Goal: Information Seeking & Learning: Learn about a topic

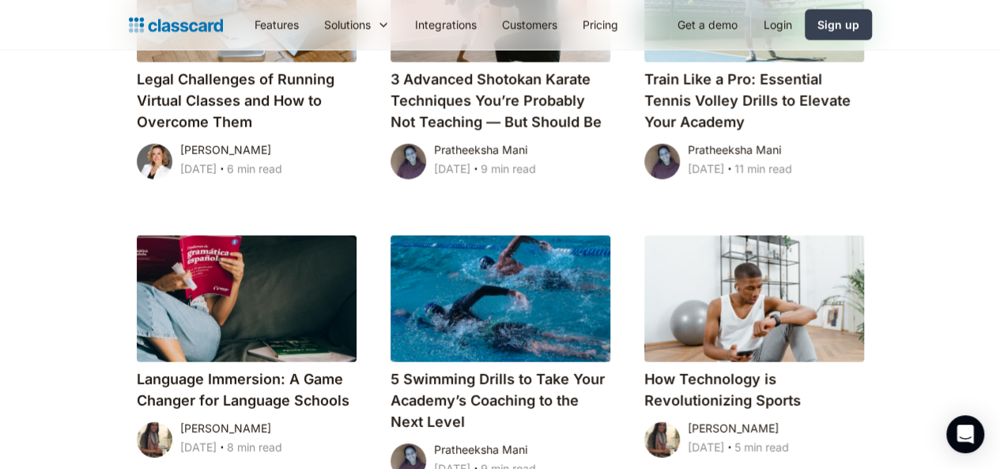
scroll to position [1974, 0]
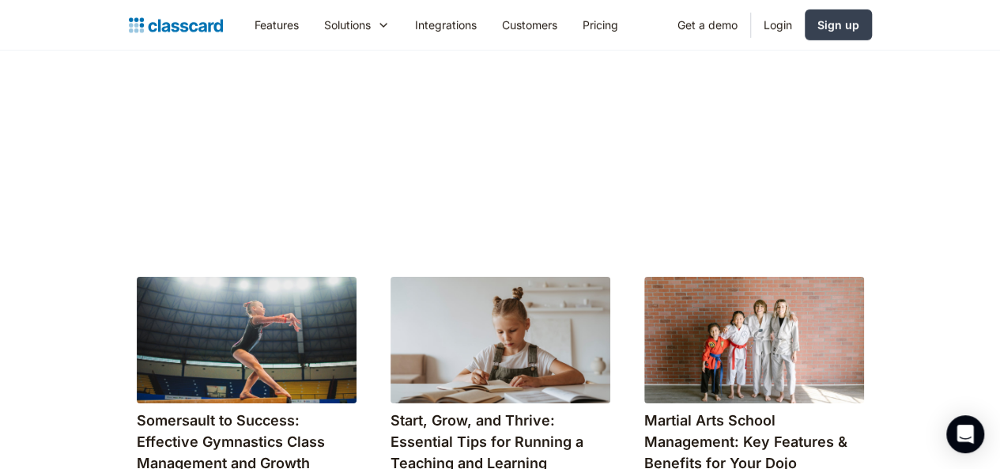
scroll to position [8897, 0]
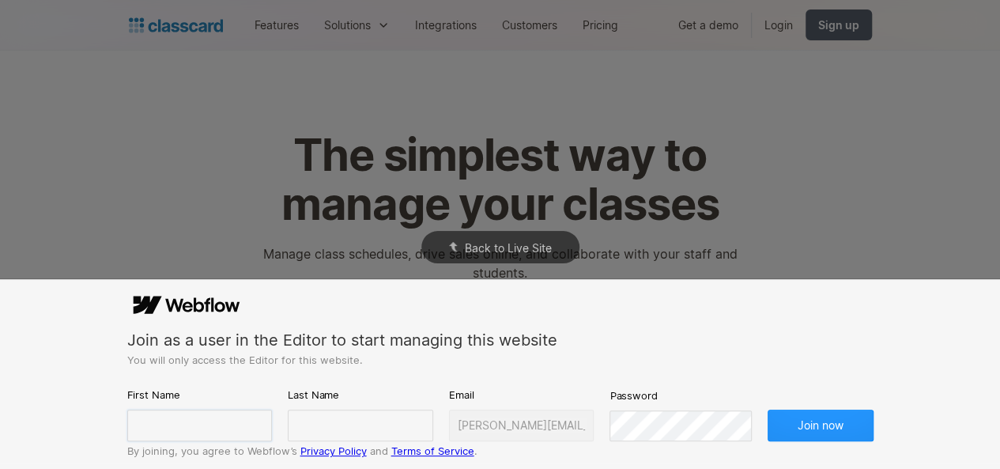
click at [206, 430] on input "text" at bounding box center [199, 426] width 145 height 32
type input "Dhwani"
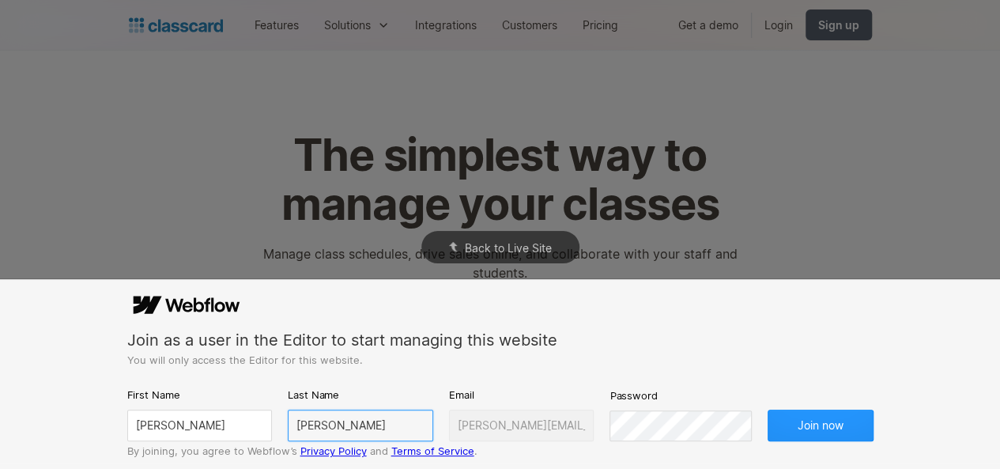
type input "Shah"
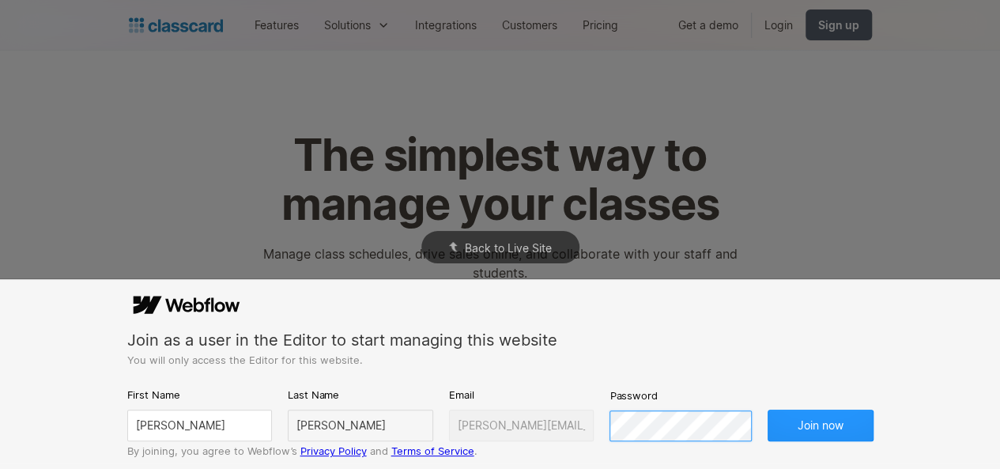
click at [768, 410] on button "Join now" at bounding box center [821, 426] width 106 height 32
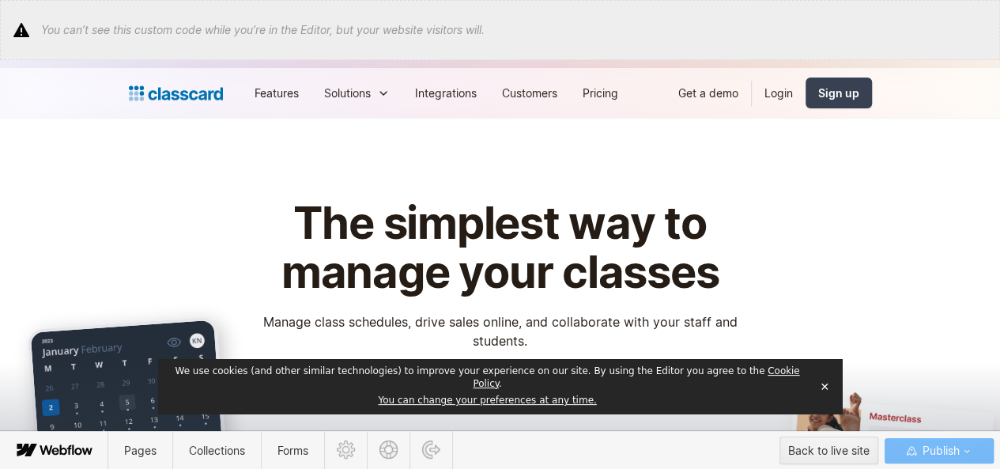
click at [824, 391] on button "✕" at bounding box center [825, 387] width 22 height 24
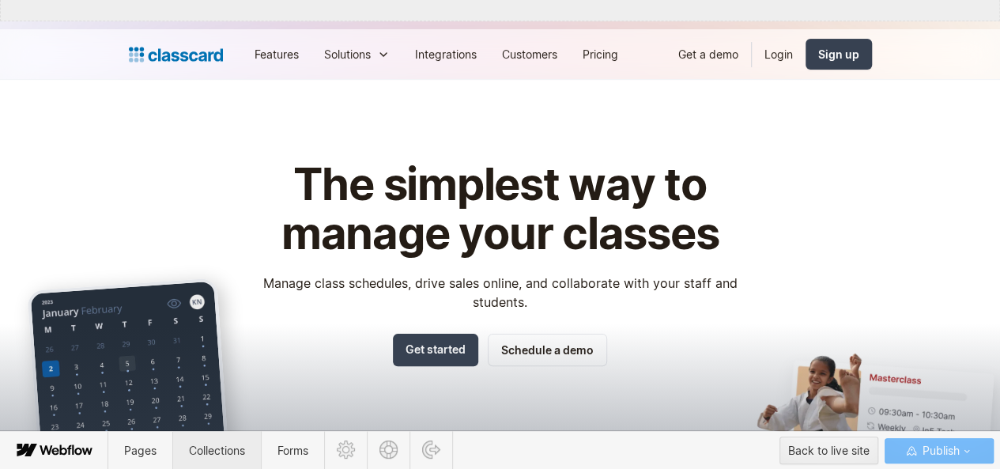
scroll to position [40, 0]
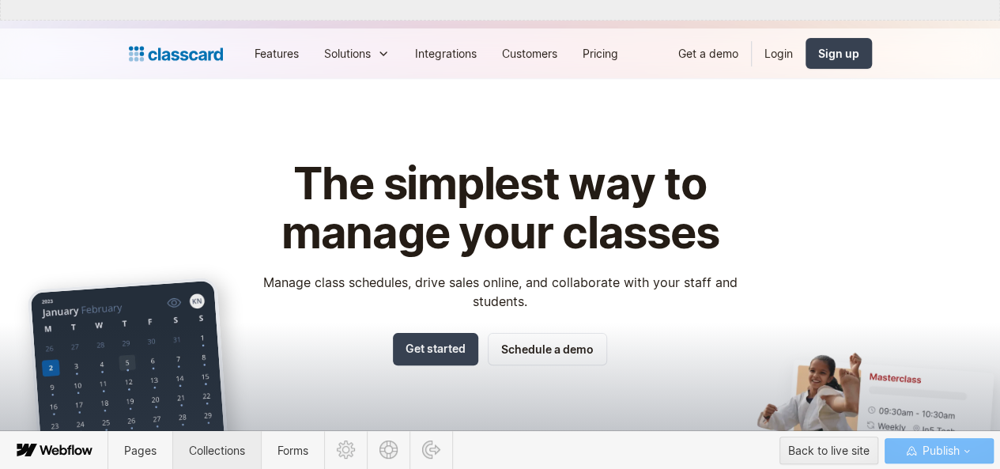
click at [210, 450] on span "Collections" at bounding box center [217, 450] width 56 height 13
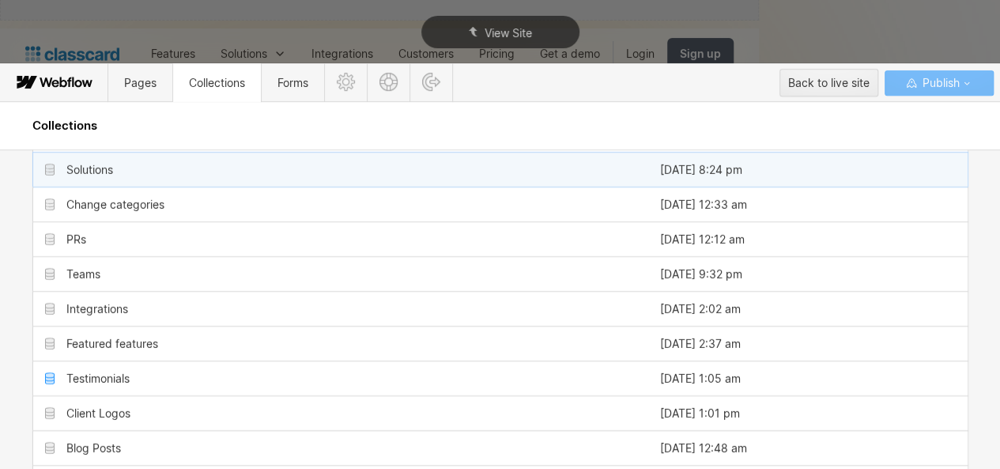
scroll to position [326, 0]
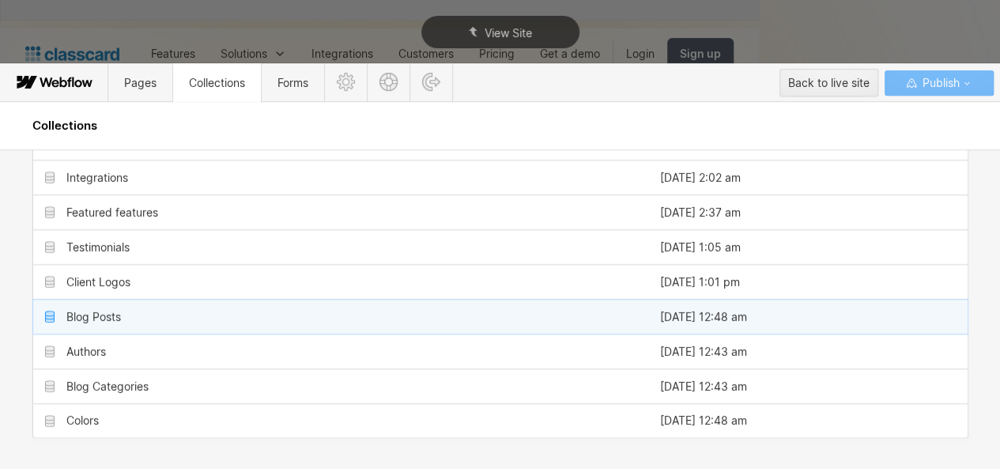
click at [145, 321] on div "Blog Posts" at bounding box center [340, 317] width 615 height 34
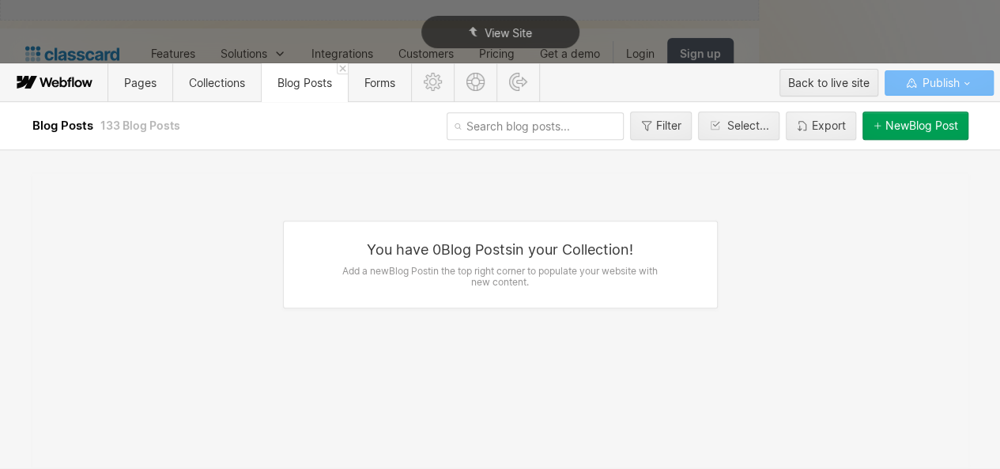
click at [523, 130] on input "text" at bounding box center [535, 126] width 177 height 28
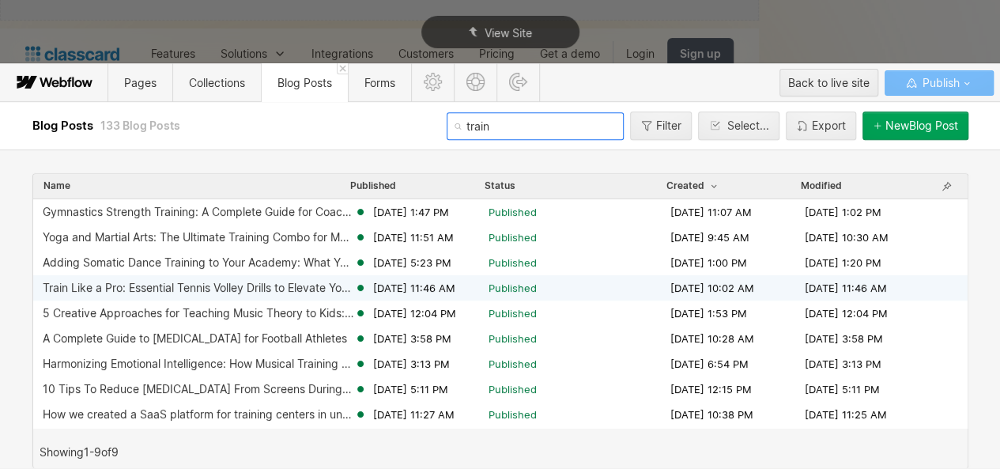
type input "train"
click at [327, 280] on div "Train Like a Pro: Essential Tennis Volley Drills to Elevate Your Academy Apr 3,…" at bounding box center [500, 287] width 935 height 25
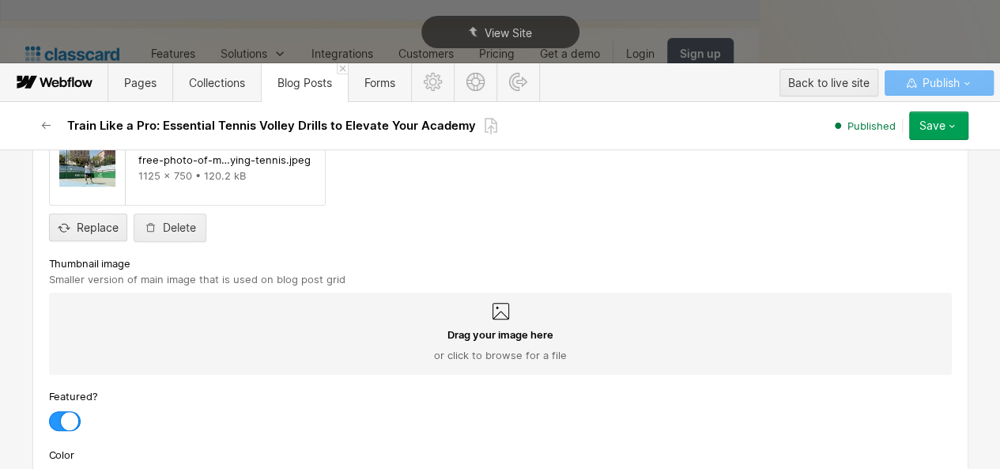
scroll to position [9380, 0]
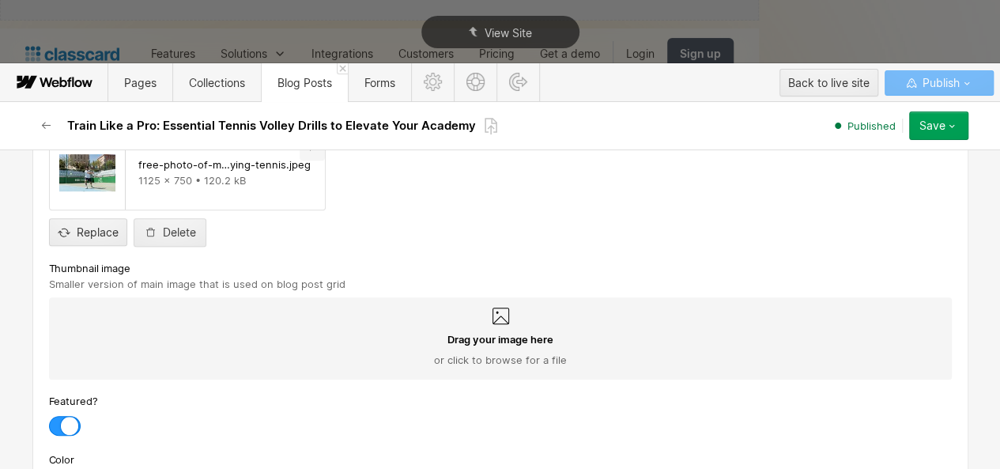
click at [308, 154] on icon "Preview file" at bounding box center [312, 148] width 13 height 13
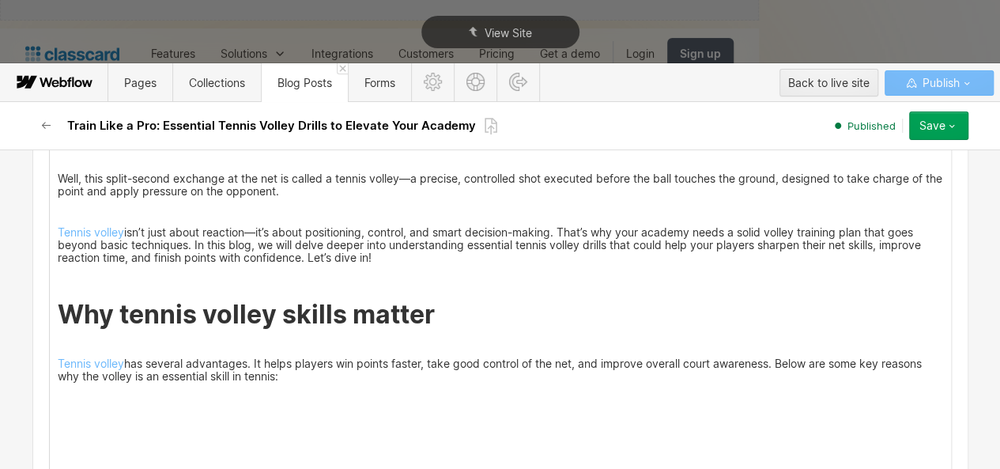
scroll to position [0, 0]
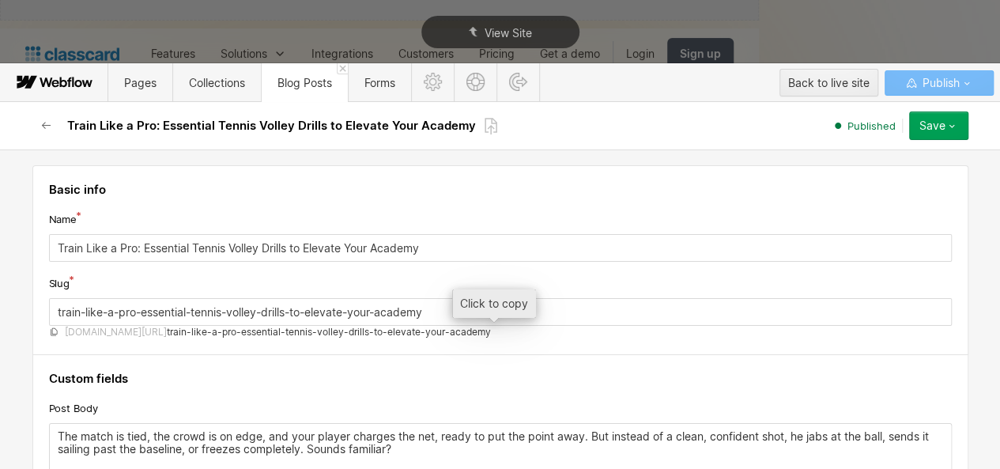
click at [370, 328] on span "train-like-a-pro-essential-tennis-volley-drills-to-elevate-your-academy" at bounding box center [329, 332] width 324 height 13
